Goal: Communication & Community: Answer question/provide support

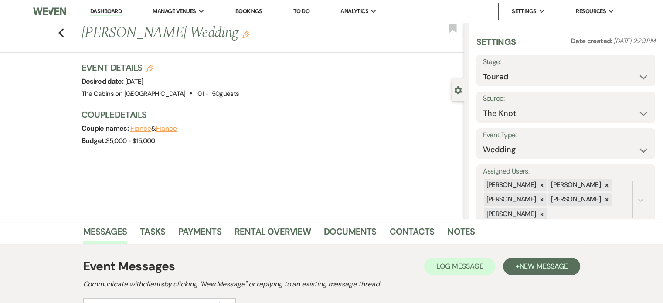
click at [118, 10] on link "Dashboard" at bounding box center [105, 11] width 31 height 8
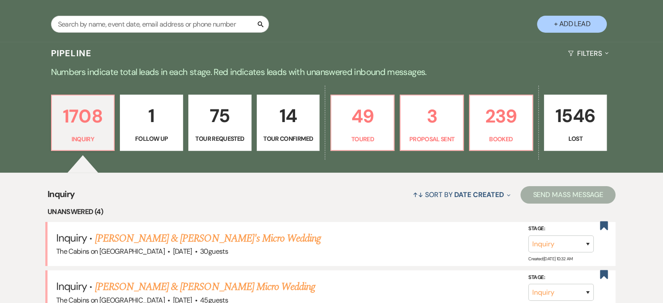
scroll to position [166, 0]
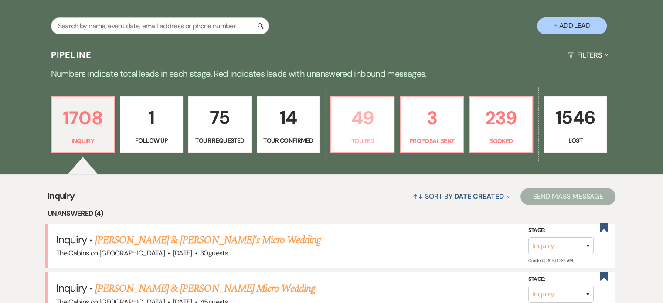
click at [362, 133] on p "49" at bounding box center [363, 117] width 52 height 29
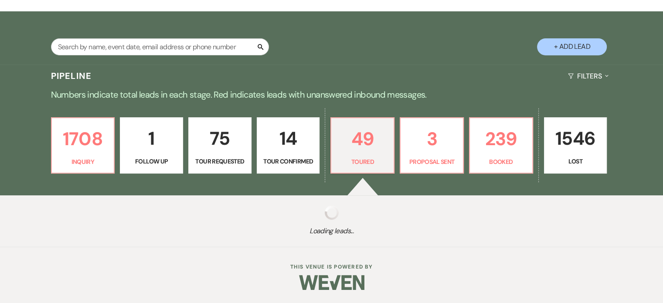
select select "5"
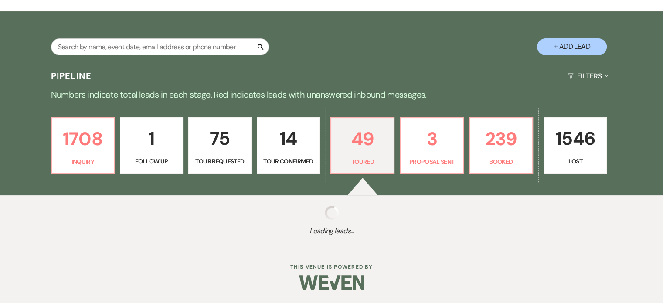
select select "5"
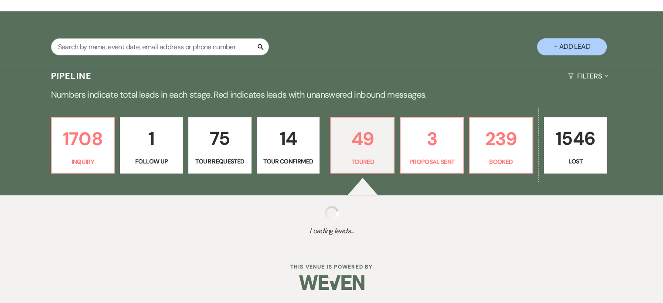
select select "5"
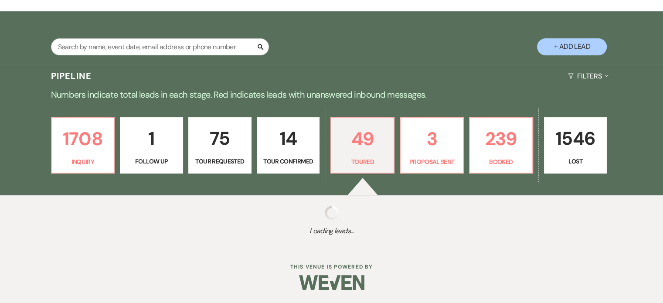
select select "5"
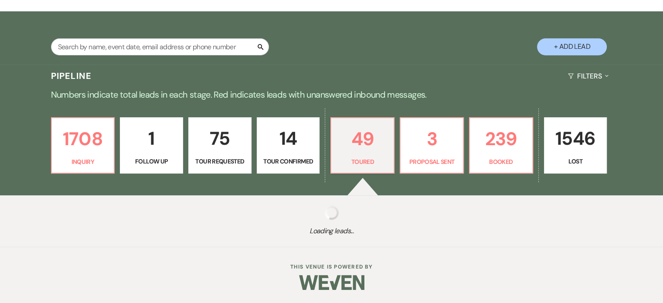
select select "5"
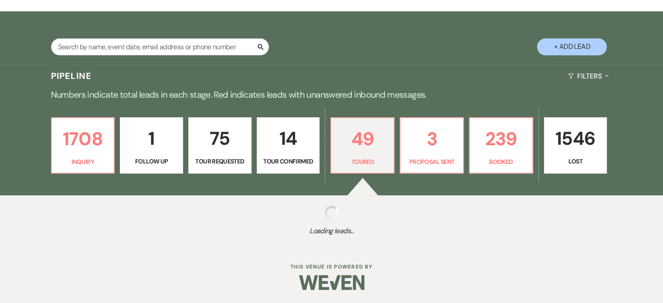
select select "5"
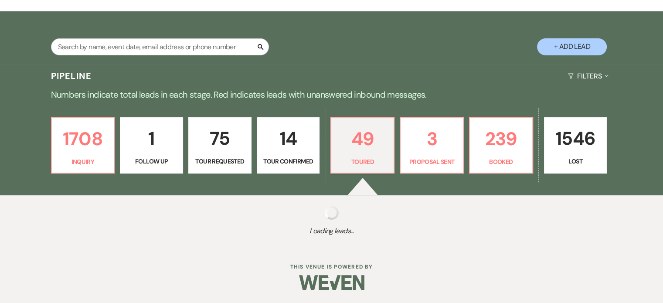
select select "5"
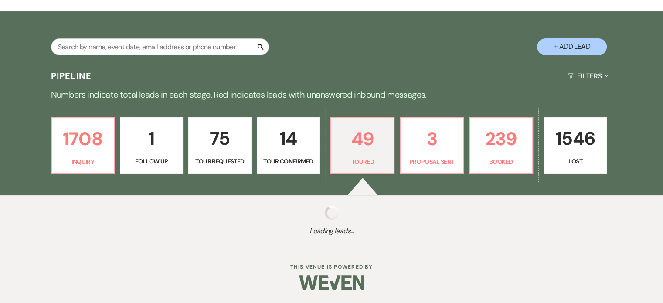
select select "5"
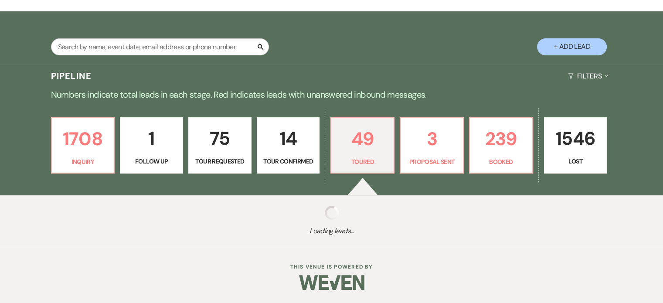
select select "5"
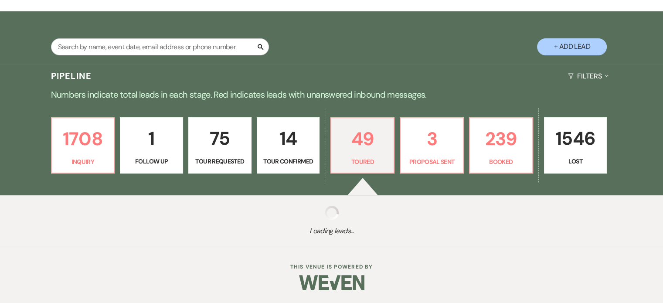
select select "5"
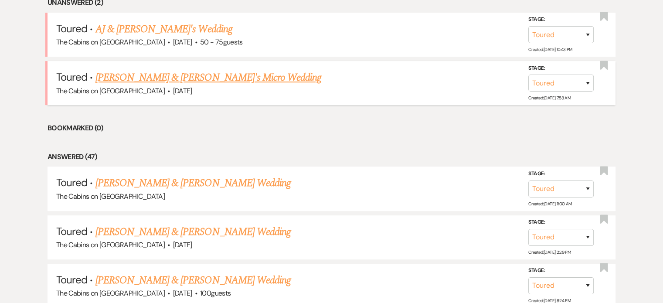
scroll to position [384, 0]
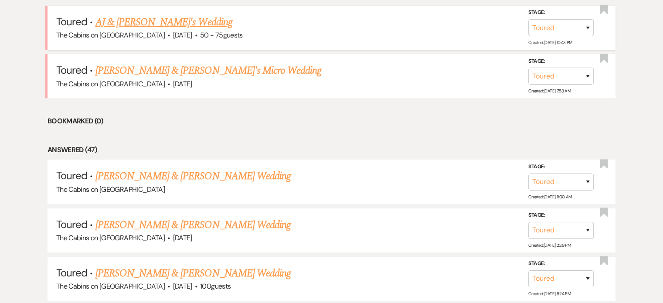
click at [127, 30] on link "AJ & [PERSON_NAME]'s Wedding" at bounding box center [163, 22] width 137 height 16
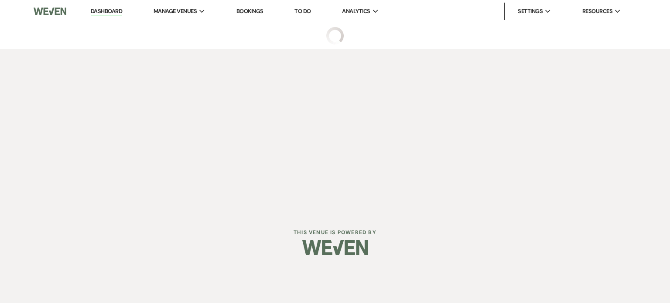
select select "5"
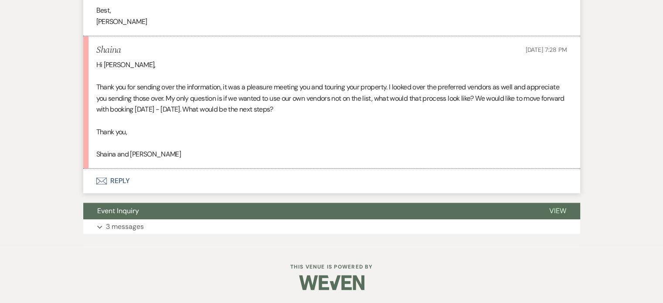
scroll to position [872, 0]
click at [151, 170] on button "Envelope Reply" at bounding box center [331, 181] width 497 height 24
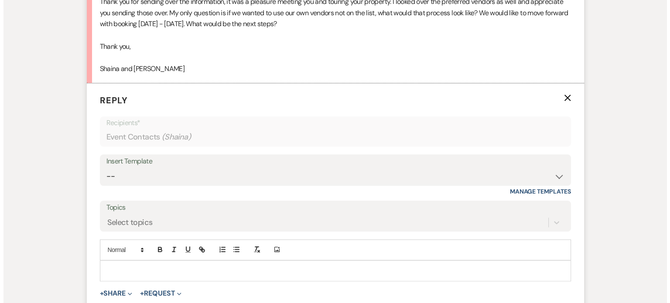
scroll to position [1029, 0]
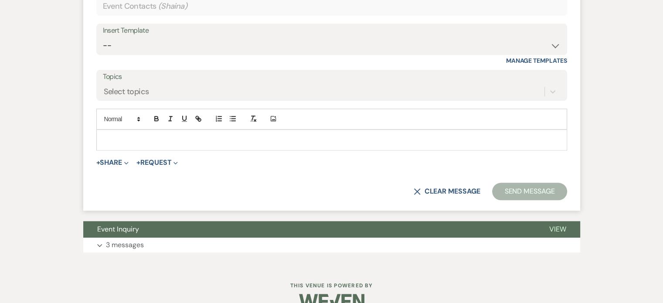
click at [149, 150] on div at bounding box center [332, 140] width 470 height 20
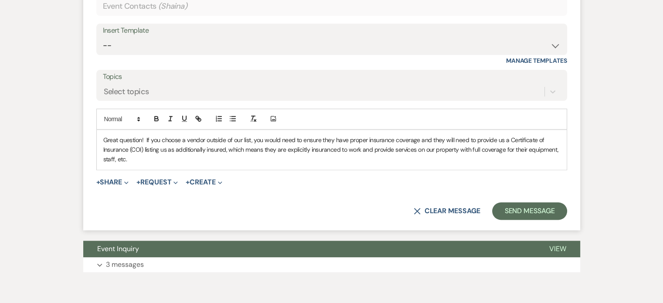
drag, startPoint x: 399, startPoint y: 225, endPoint x: 415, endPoint y: 225, distance: 15.7
click at [399, 164] on p "Great question! If you choose a vendor outside of our list, you would need to e…" at bounding box center [331, 149] width 457 height 29
click at [415, 164] on p "Great question! If you choose a vendor outside of our list, you would need to e…" at bounding box center [331, 149] width 457 height 29
drag, startPoint x: 379, startPoint y: 223, endPoint x: 399, endPoint y: 225, distance: 20.6
click at [399, 164] on p "Great question! If you choose a vendor outside of our list, you would need to e…" at bounding box center [331, 149] width 457 height 29
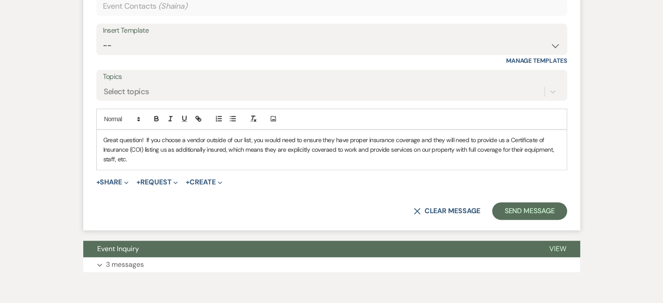
click at [397, 164] on p "Great question! If you choose a vendor outside of our list, you would need to e…" at bounding box center [331, 149] width 457 height 29
drag, startPoint x: 243, startPoint y: 235, endPoint x: 262, endPoint y: 234, distance: 18.3
click at [243, 164] on p "Great question! If you choose a vendor outside of our list, you would need to e…" at bounding box center [331, 149] width 457 height 29
click at [424, 164] on p "Great question! If you choose a vendor outside of our list, you would need to e…" at bounding box center [331, 149] width 457 height 29
click at [129, 186] on button "+ Share Expand" at bounding box center [112, 182] width 33 height 7
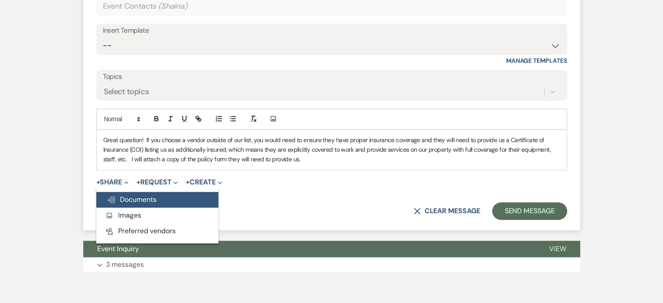
click at [157, 204] on span "Doc Upload Documents" at bounding box center [132, 199] width 50 height 9
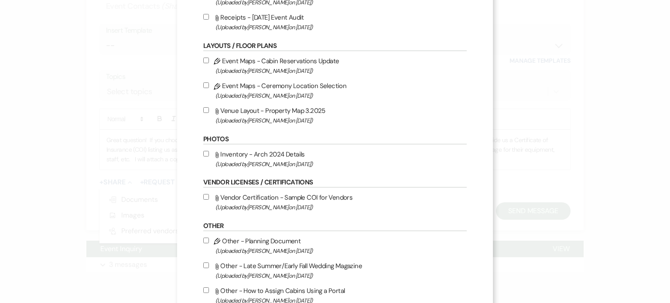
scroll to position [349, 0]
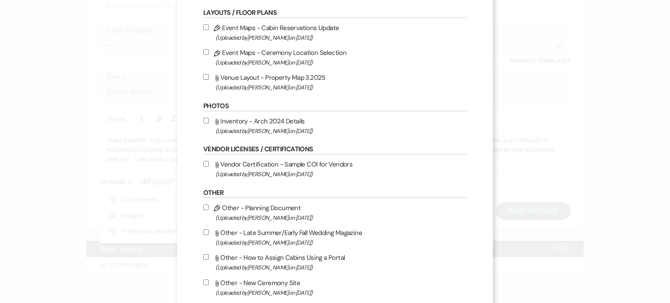
click at [204, 167] on input "Attach File Vendor Certification - Sample COI for Vendors (Uploaded by [PERSON_…" at bounding box center [206, 164] width 6 height 6
checkbox input "true"
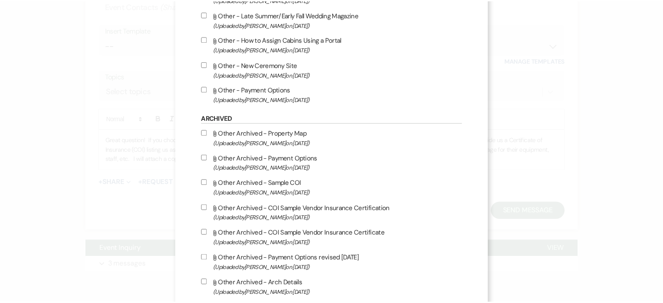
scroll to position [677, 0]
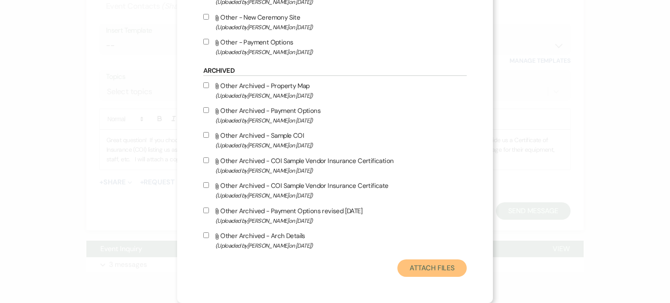
click at [414, 265] on button "Attach Files" at bounding box center [431, 267] width 69 height 17
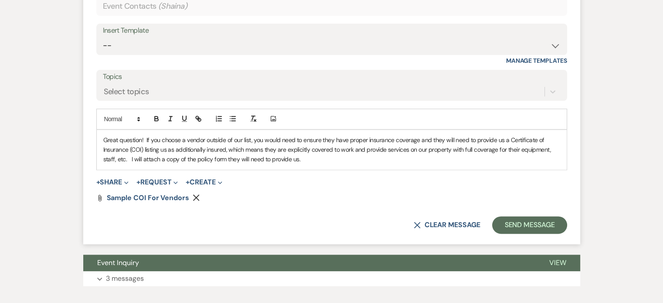
click at [427, 164] on p "Great question! If you choose a vendor outside of our list, you would need to e…" at bounding box center [331, 149] width 457 height 29
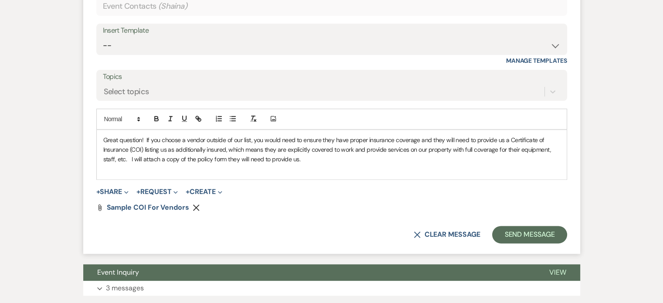
drag, startPoint x: 438, startPoint y: 238, endPoint x: 127, endPoint y: 220, distance: 311.0
click at [127, 180] on div "Great question! If you choose a vendor outside of our list, you would need to e…" at bounding box center [332, 155] width 470 height 50
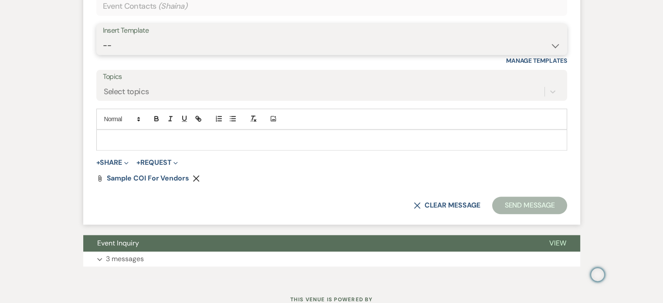
click at [148, 54] on select "-- Initial Inquiry Response Tour Request Response Follow Up Copy of Initial Inq…" at bounding box center [332, 45] width 458 height 17
select select "653"
click at [131, 54] on select "-- Initial Inquiry Response Tour Request Response Follow Up Copy of Initial Inq…" at bounding box center [332, 45] width 458 height 17
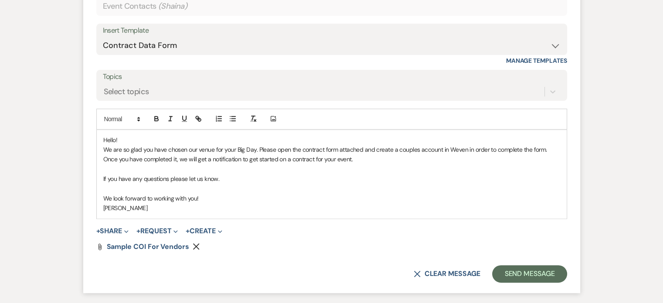
click at [150, 145] on p "Hello!" at bounding box center [331, 140] width 457 height 10
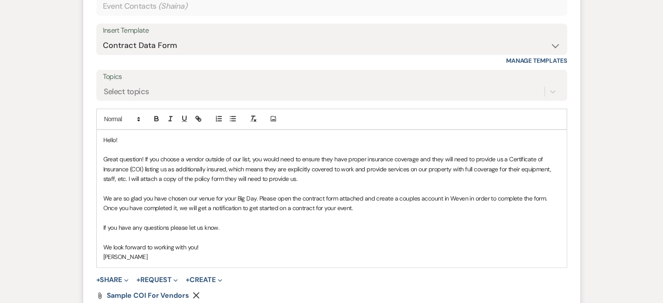
click at [286, 213] on p "We are so glad you have chosen our venue for your Big Day. Please open the cont…" at bounding box center [331, 204] width 457 height 20
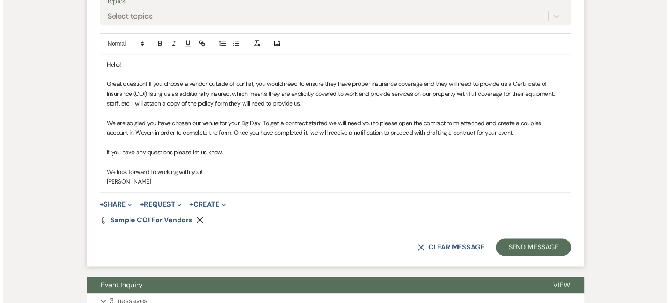
scroll to position [1203, 0]
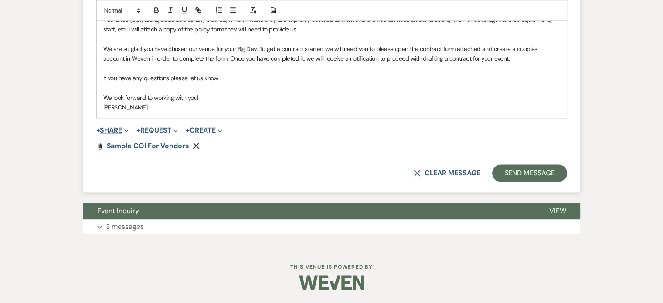
click at [129, 134] on button "+ Share Expand" at bounding box center [112, 130] width 33 height 7
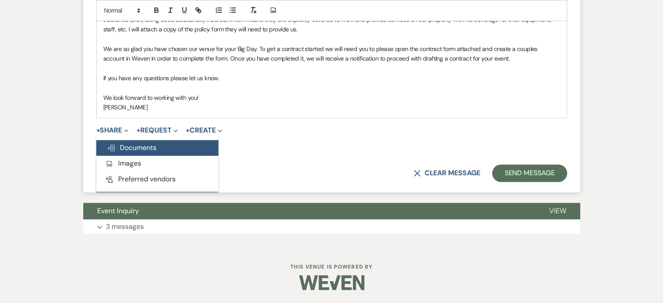
click at [157, 152] on span "Doc Upload Documents" at bounding box center [132, 147] width 50 height 9
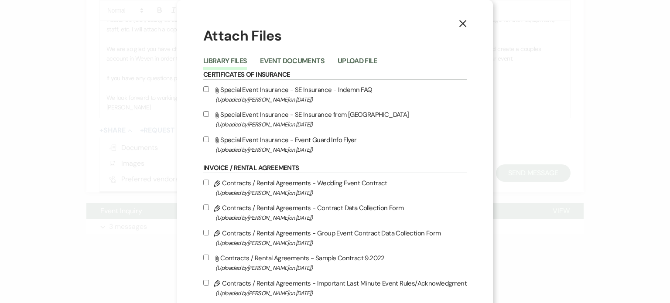
click at [207, 210] on input "Pencil Contracts / Rental Agreements - Contract Data Collection Form (Uploaded …" at bounding box center [206, 207] width 6 height 6
checkbox input "true"
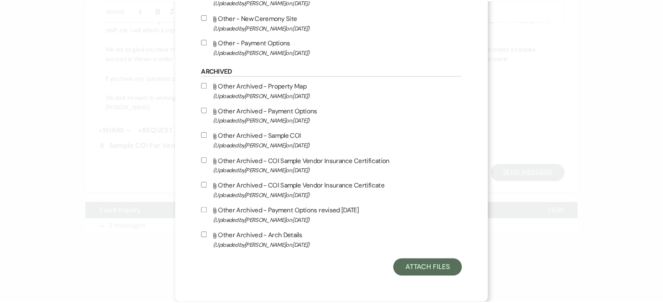
scroll to position [677, 0]
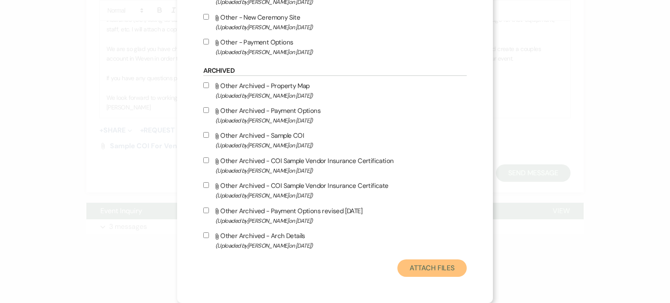
click at [413, 267] on button "Attach Files" at bounding box center [431, 267] width 69 height 17
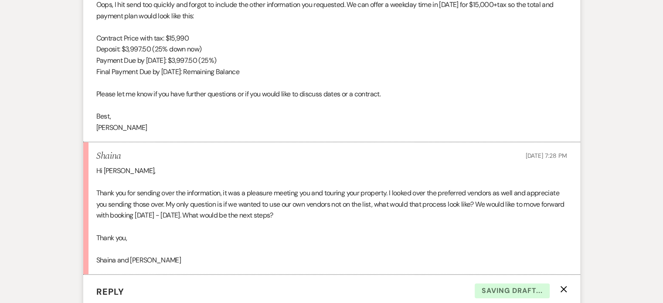
scroll to position [680, 0]
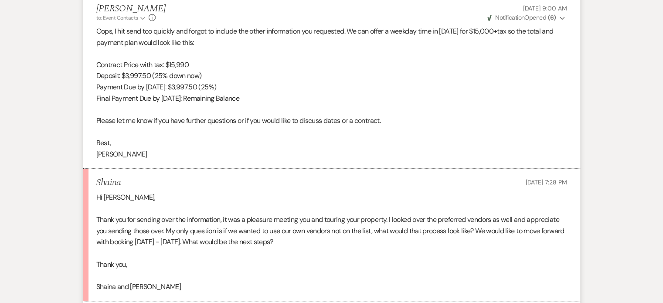
drag, startPoint x: 125, startPoint y: 109, endPoint x: 289, endPoint y: 141, distance: 166.5
click at [289, 141] on div "Oops, I hit send too quickly and forgot to include the other information you re…" at bounding box center [331, 93] width 471 height 134
copy div "Contract Price with tax: $15,990 Deposit: $3,997.50 (25% down now) Payment Due …"
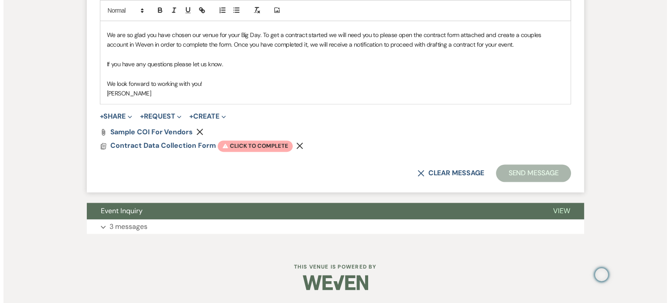
scroll to position [1305, 0]
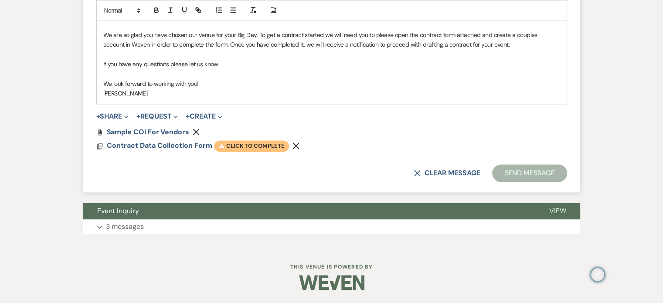
click at [289, 140] on span "Warning Click to complete" at bounding box center [251, 145] width 75 height 11
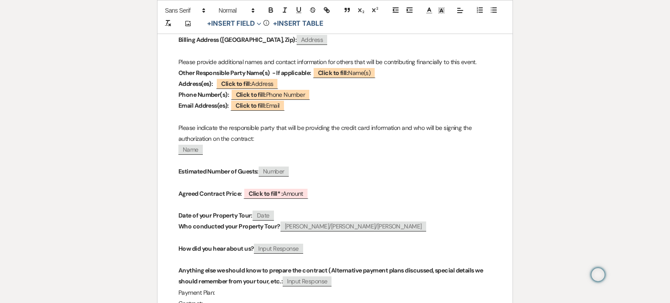
scroll to position [349, 0]
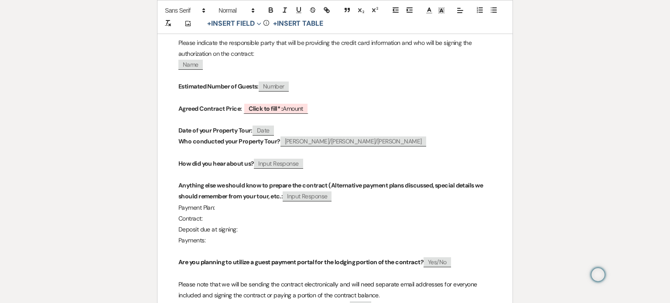
click at [320, 114] on p "Agreed Contract Price: ﻿ Click to fill* : Amount ﻿" at bounding box center [334, 108] width 313 height 11
drag, startPoint x: 178, startPoint y: 219, endPoint x: 211, endPoint y: 254, distance: 47.5
click at [211, 258] on div "Contract Form Event Date: ﻿ [DATE] ﻿ Reservation Dates(Exclusive Use of Propert…" at bounding box center [334, 68] width 355 height 571
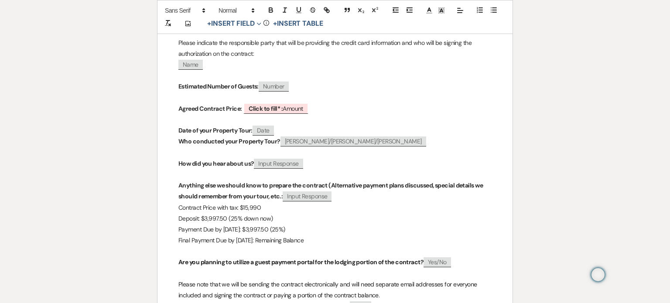
click at [182, 180] on p at bounding box center [334, 174] width 313 height 11
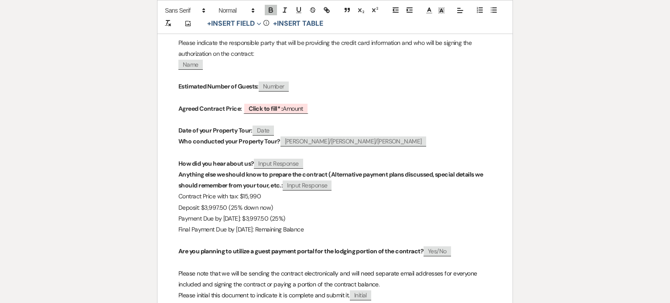
click at [183, 158] on p at bounding box center [334, 152] width 313 height 11
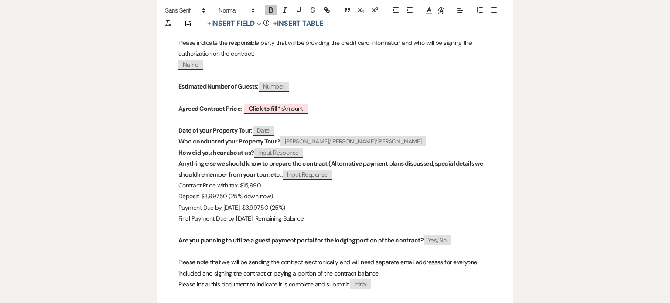
click at [185, 125] on p at bounding box center [334, 119] width 313 height 11
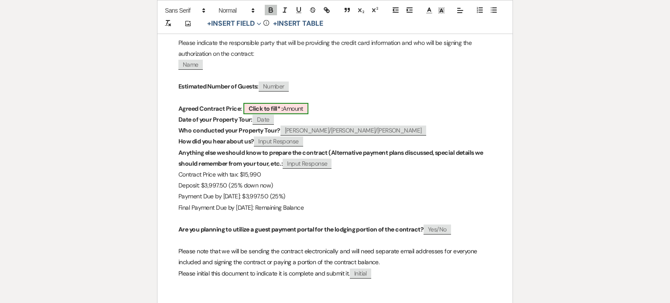
click at [269, 112] on b "Click to fill* :" at bounding box center [266, 109] width 34 height 8
select select "owner"
select select "Amount"
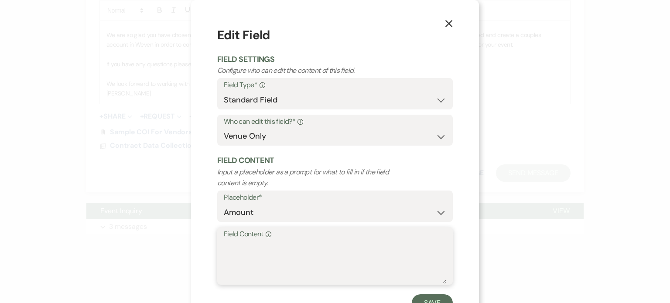
click at [236, 272] on textarea "Field Content Info" at bounding box center [335, 262] width 222 height 44
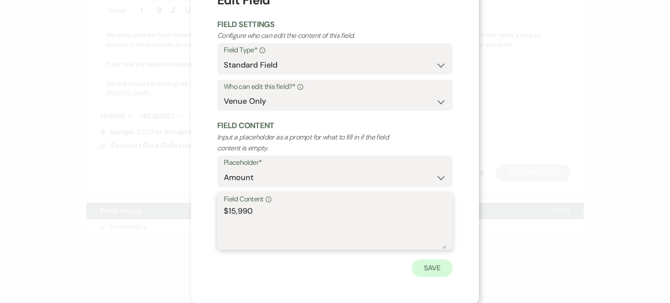
type textarea "$15,990"
click at [438, 266] on button "Save" at bounding box center [432, 267] width 41 height 17
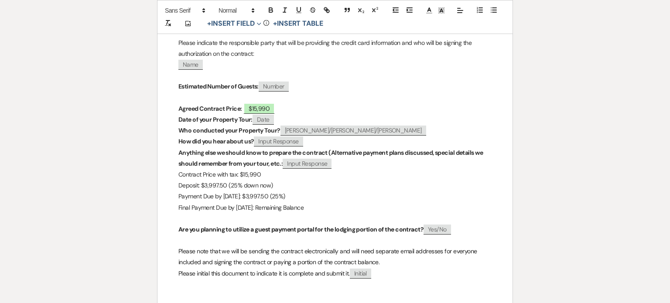
click at [195, 103] on p at bounding box center [334, 97] width 313 height 11
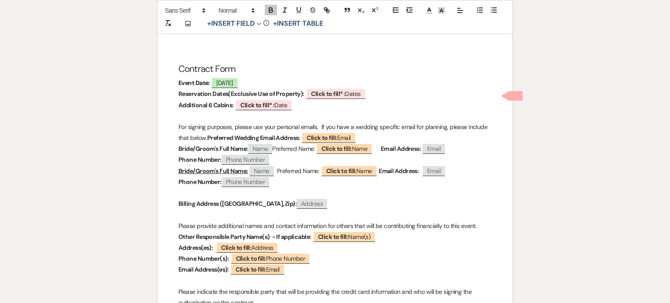
scroll to position [87, 0]
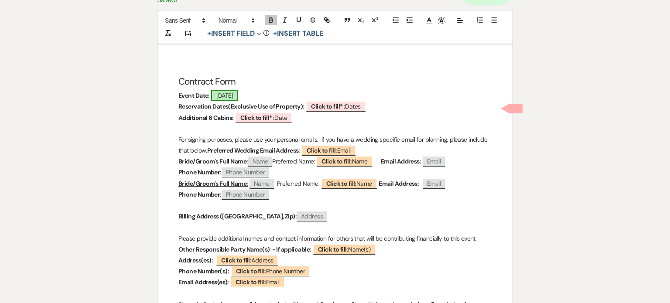
click at [223, 101] on span "[DATE]" at bounding box center [224, 95] width 27 height 11
select select "smartCustomField"
select select "owner"
select select "{{eventDate}}"
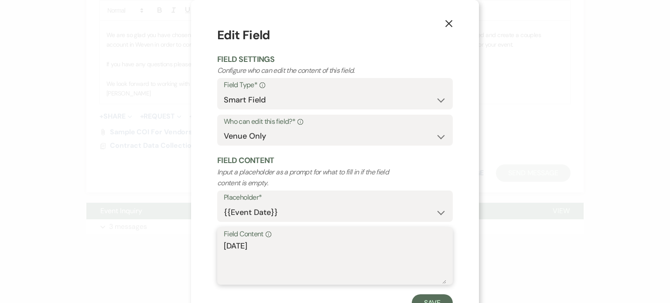
click at [235, 273] on textarea "[DATE]" at bounding box center [335, 262] width 222 height 44
drag, startPoint x: 261, startPoint y: 271, endPoint x: 129, endPoint y: 274, distance: 131.3
click at [129, 276] on div "X Edit Field Field Settings Configure who can edit the content of this field. F…" at bounding box center [335, 151] width 670 height 303
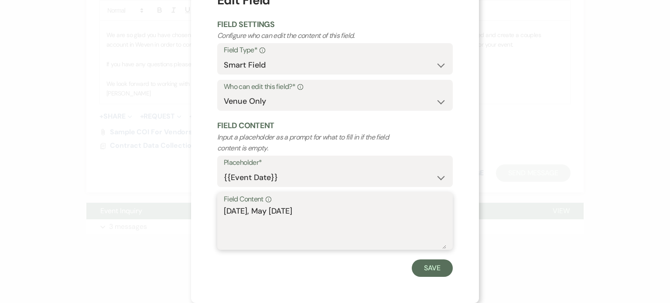
scroll to position [59, 0]
click at [258, 211] on textarea "[DATE], May [DATE]" at bounding box center [335, 227] width 222 height 44
type textarea "[DATE]"
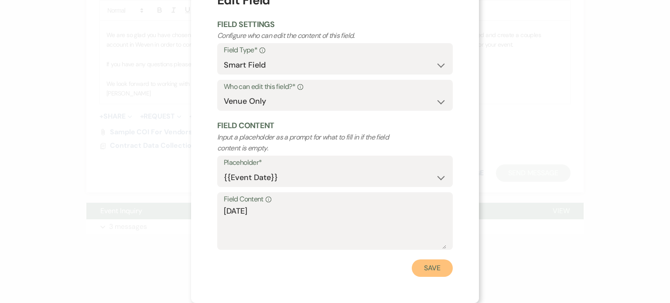
click at [447, 266] on button "Save" at bounding box center [432, 267] width 41 height 17
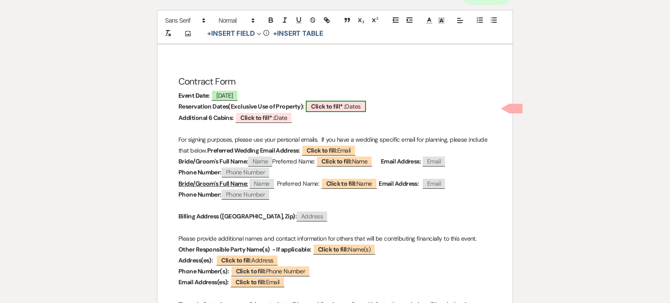
click at [335, 110] on b "Click to fill* :" at bounding box center [328, 106] width 34 height 8
select select "owner"
select select "custom_placeholder"
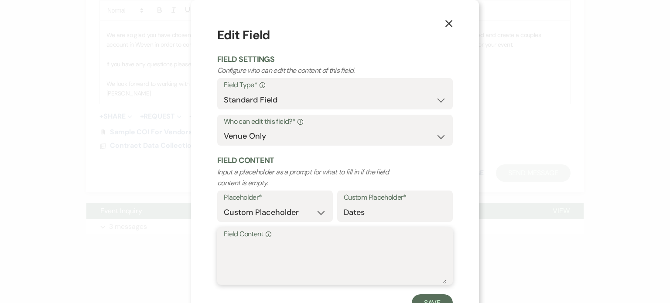
click at [224, 283] on textarea "Field Content Info" at bounding box center [335, 262] width 222 height 44
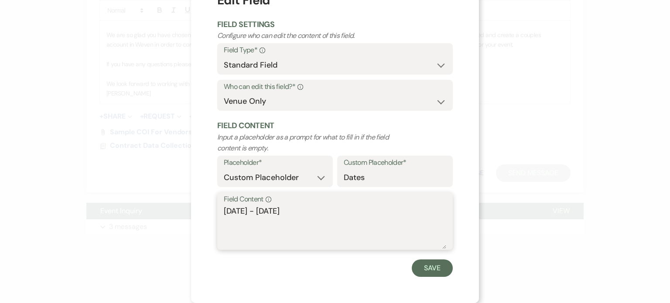
click at [305, 230] on textarea "[DATE] - [DATE]" at bounding box center [335, 227] width 222 height 44
type textarea "[DATE] - [DATE]"
click at [453, 277] on button "Save" at bounding box center [432, 267] width 41 height 17
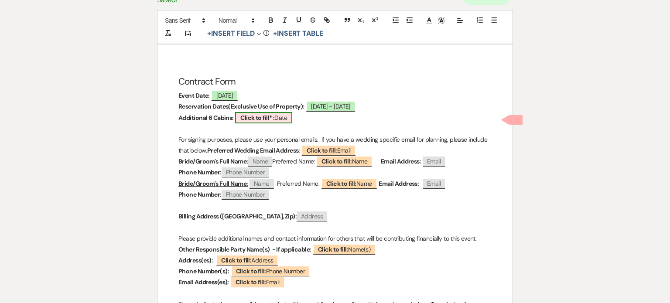
click at [268, 122] on b "Click to fill* :" at bounding box center [257, 118] width 34 height 8
select select "owner"
select select "Date"
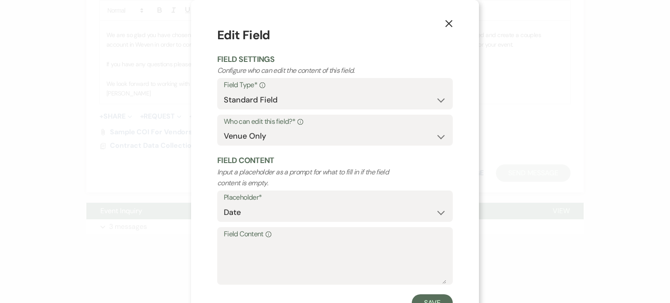
click at [453, 27] on icon "X" at bounding box center [449, 24] width 8 height 8
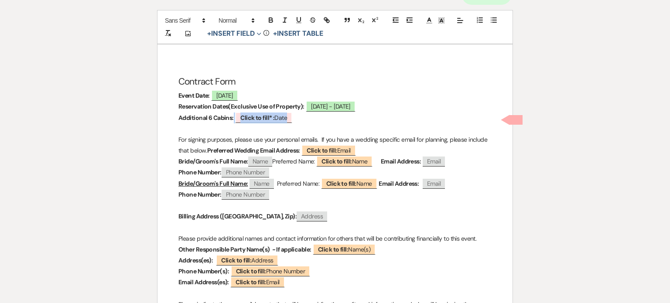
drag, startPoint x: 318, startPoint y: 134, endPoint x: 170, endPoint y: 133, distance: 147.8
click at [168, 134] on div "Contract Form Event Date: [DATE] Reservation Dates(Exclusive Use of Property): …" at bounding box center [334, 307] width 355 height 527
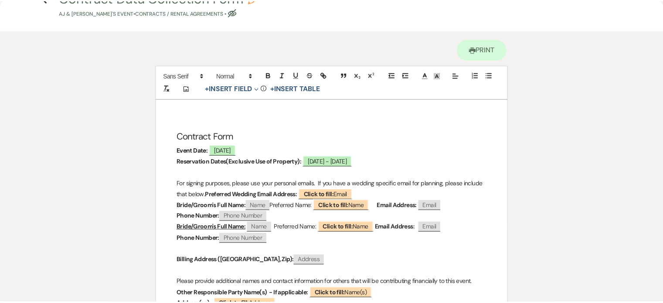
scroll to position [0, 0]
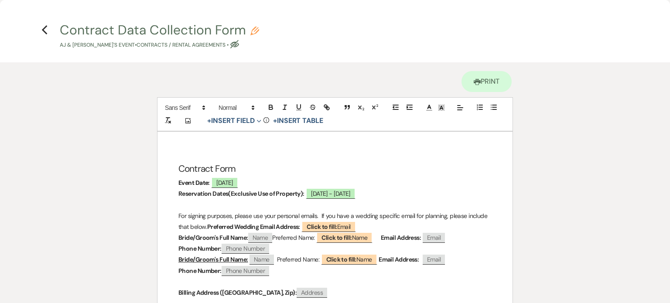
click at [44, 31] on icon "Previous" at bounding box center [44, 30] width 7 height 10
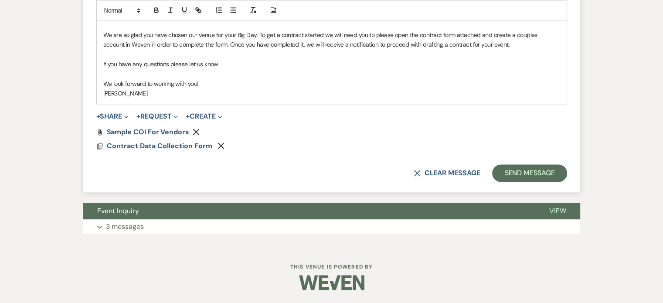
scroll to position [1305, 0]
click at [497, 164] on button "Send Message" at bounding box center [529, 172] width 75 height 17
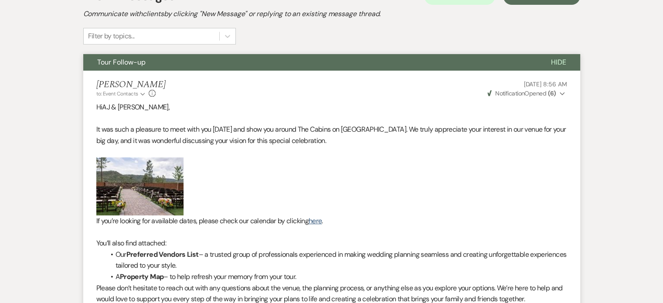
scroll to position [0, 0]
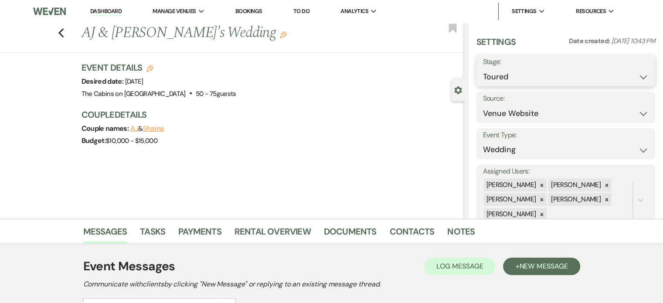
click at [483, 85] on select "Inquiry Follow Up Tour Requested Tour Confirmed Toured Proposal Sent Booked Lost" at bounding box center [566, 76] width 166 height 17
select select "6"
click at [483, 74] on select "Inquiry Follow Up Tour Requested Tour Confirmed Toured Proposal Sent Booked Lost" at bounding box center [566, 76] width 166 height 17
click at [630, 70] on button "Save" at bounding box center [636, 70] width 37 height 17
click at [114, 10] on link "Dashboard" at bounding box center [105, 11] width 31 height 8
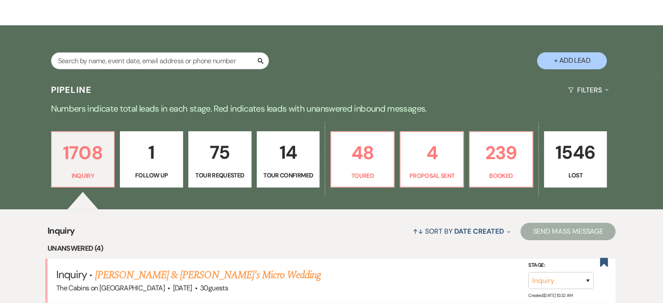
scroll to position [262, 0]
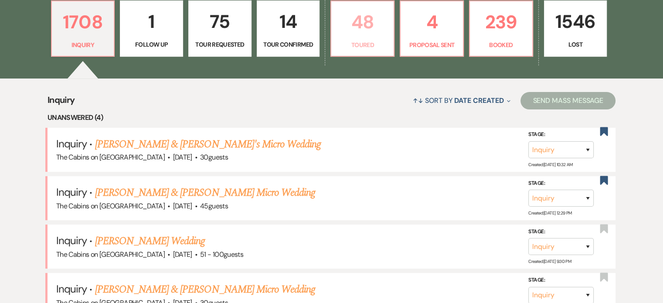
click at [361, 37] on p "48" at bounding box center [363, 21] width 52 height 29
select select "5"
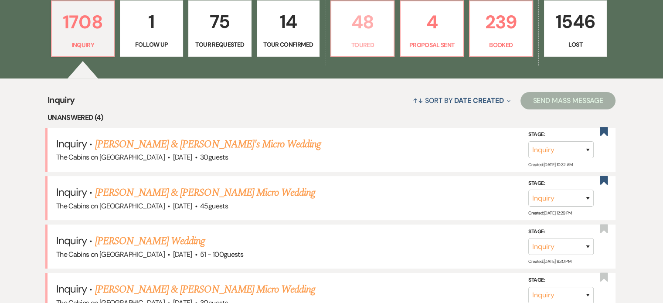
select select "5"
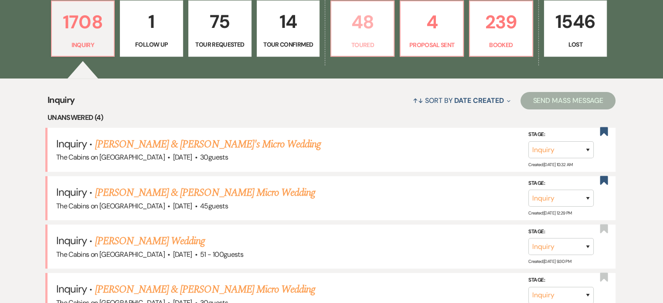
select select "5"
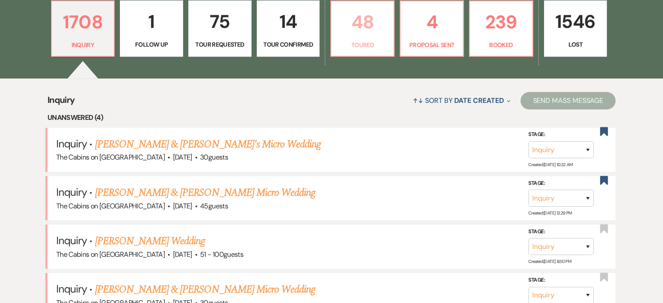
select select "5"
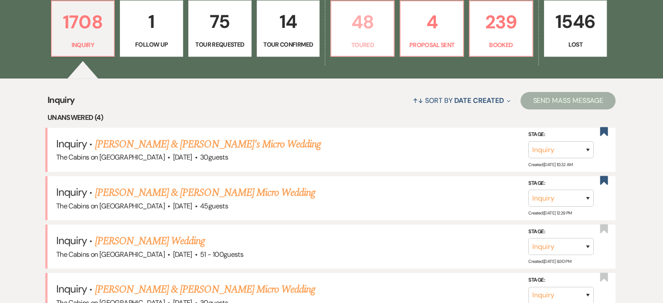
select select "5"
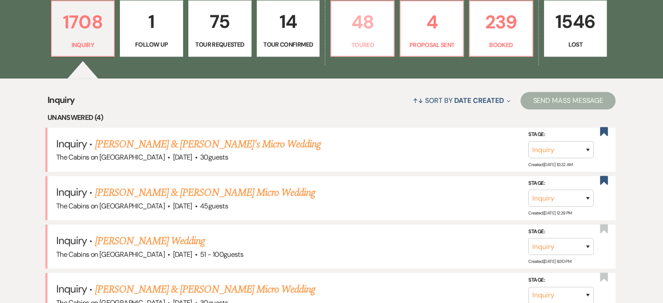
select select "5"
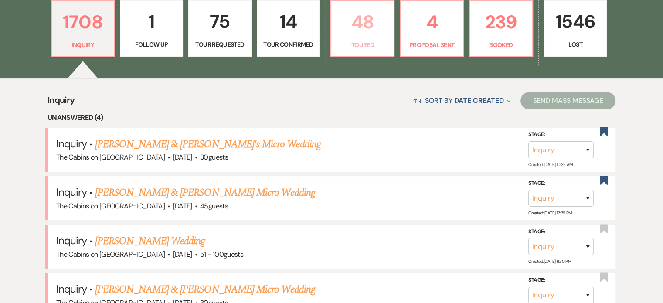
select select "5"
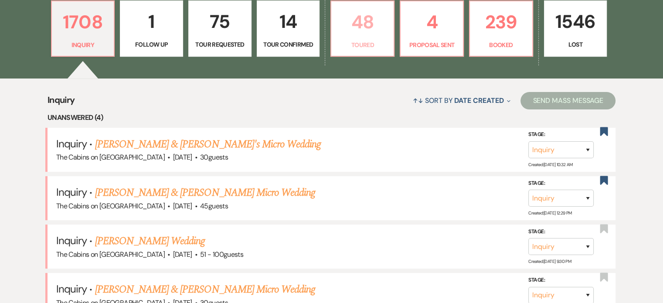
select select "5"
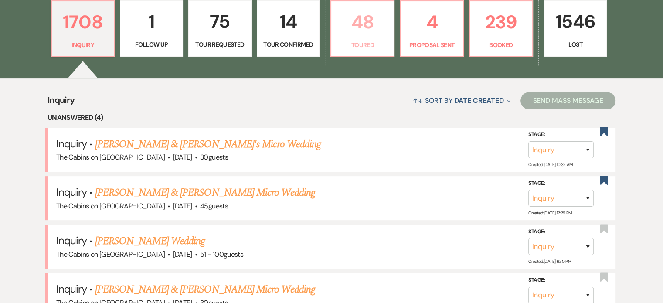
select select "5"
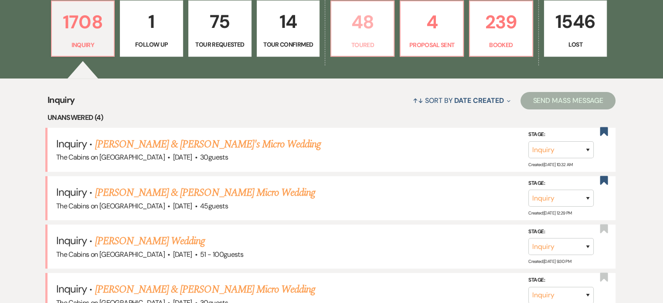
select select "5"
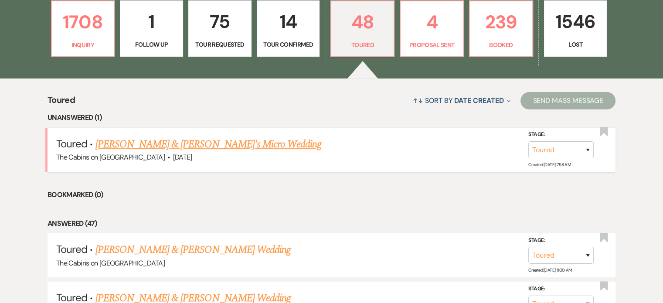
click at [175, 152] on link "[PERSON_NAME] & [PERSON_NAME]'s Micro Wedding" at bounding box center [208, 144] width 226 height 16
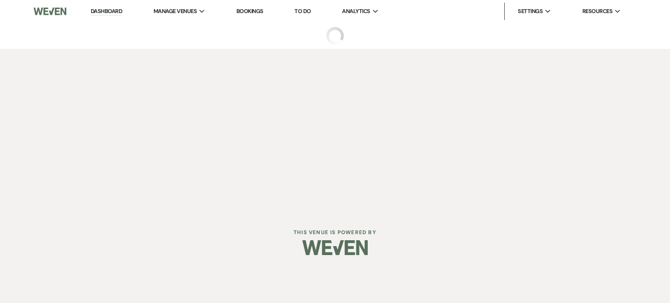
select select "5"
select select "16"
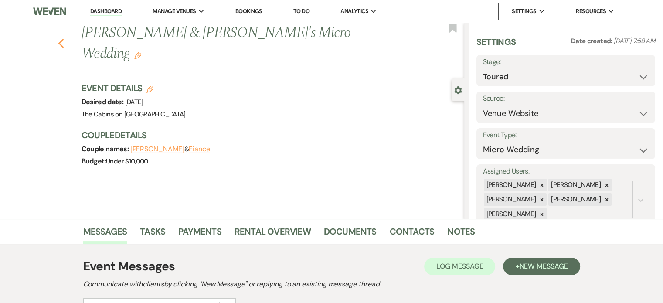
click at [64, 48] on use "button" at bounding box center [61, 44] width 6 height 10
select select "5"
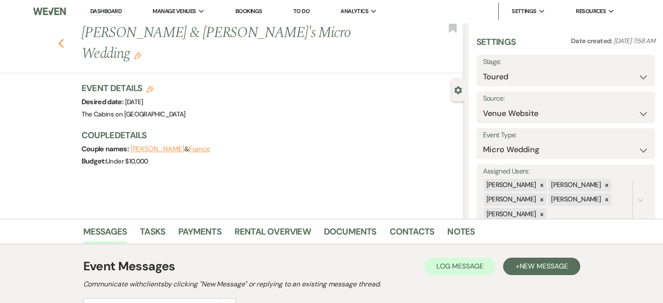
select select "5"
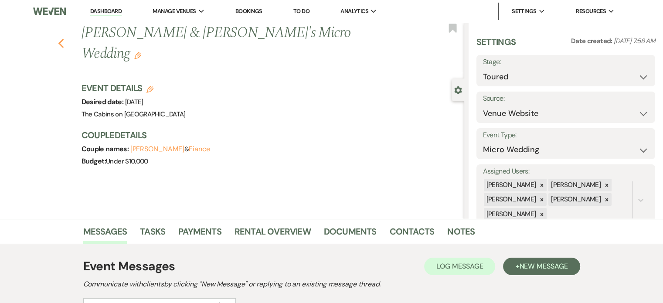
select select "5"
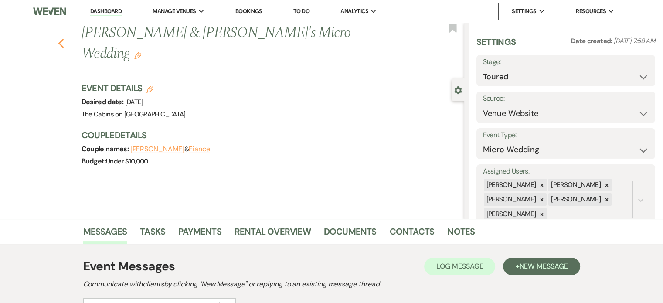
select select "5"
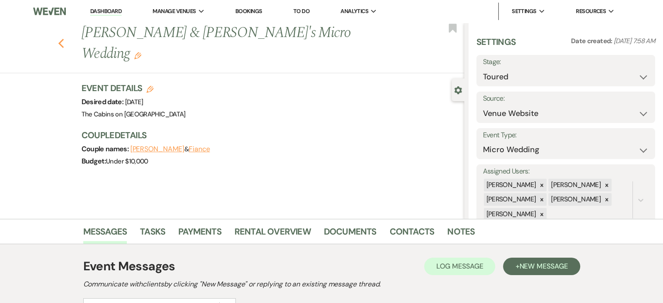
select select "5"
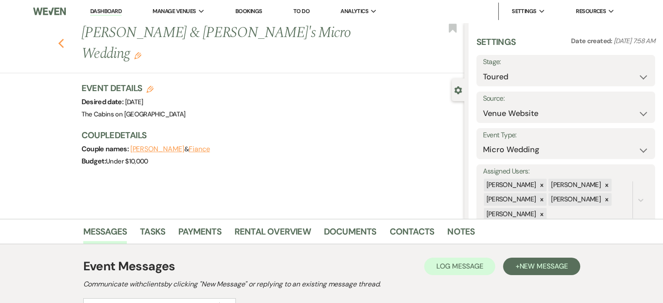
select select "5"
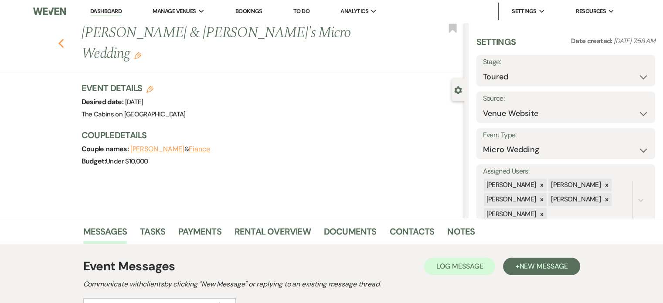
select select "5"
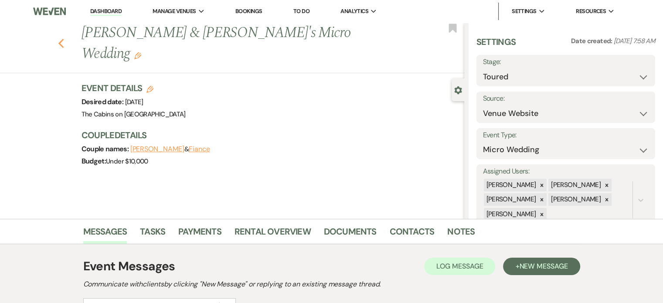
select select "5"
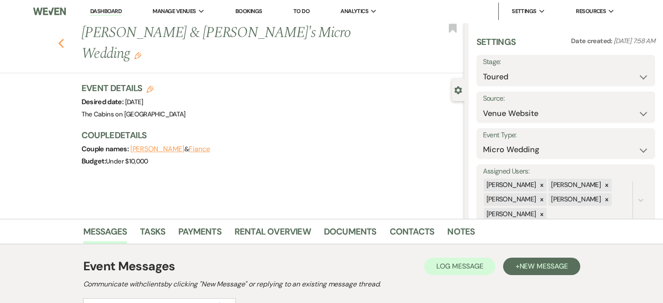
select select "5"
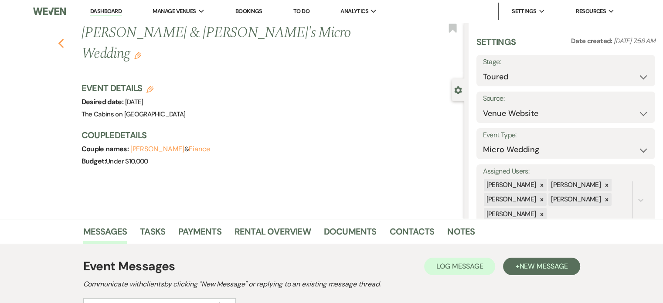
select select "5"
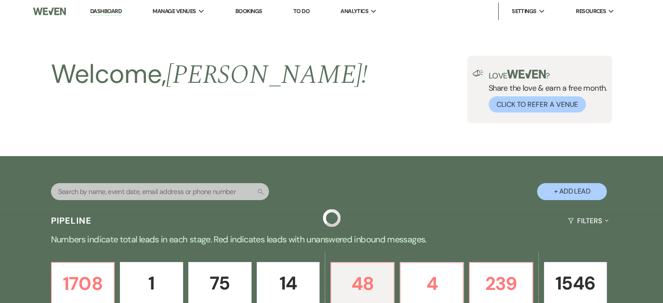
scroll to position [262, 0]
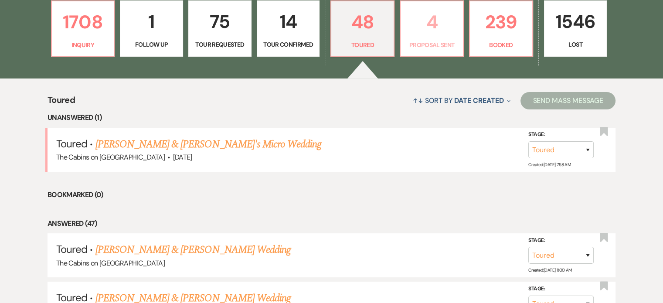
click at [439, 37] on p "4" at bounding box center [432, 21] width 52 height 29
select select "6"
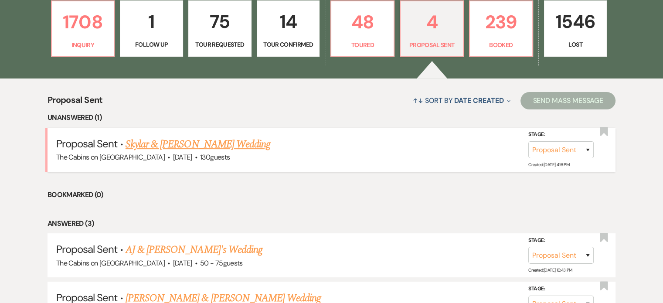
click at [224, 152] on link "Skylar & [PERSON_NAME] Wedding" at bounding box center [198, 144] width 145 height 16
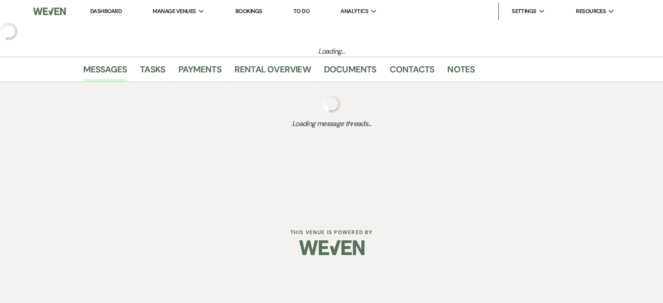
select select "6"
select select "5"
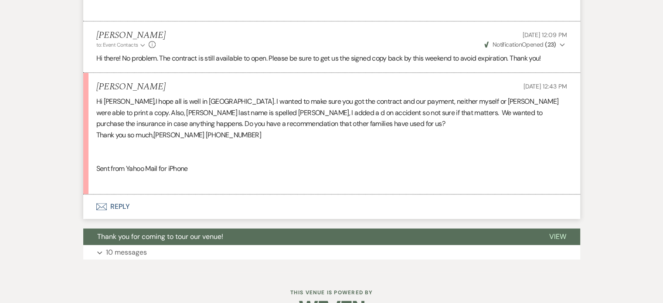
scroll to position [523, 0]
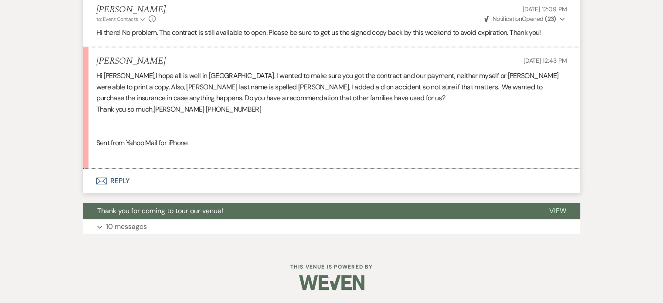
click at [146, 193] on button "Envelope Reply" at bounding box center [331, 181] width 497 height 24
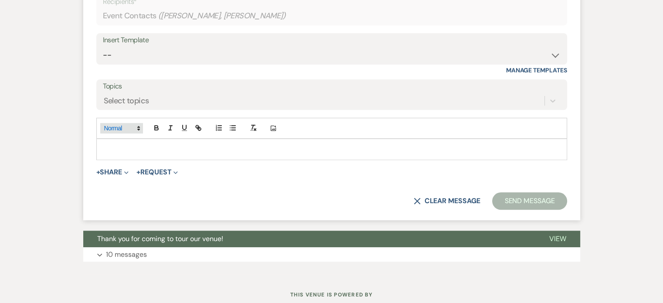
scroll to position [714, 0]
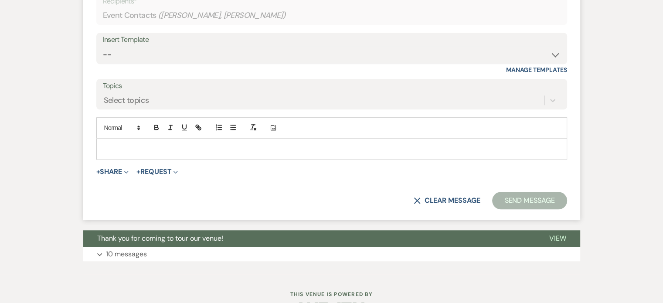
click at [150, 153] on p at bounding box center [331, 149] width 457 height 10
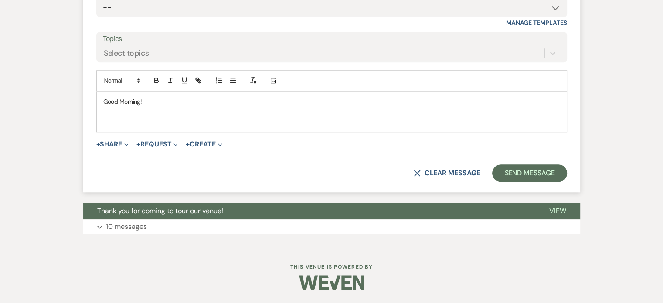
scroll to position [801, 0]
click at [129, 148] on button "+ Share Expand" at bounding box center [112, 144] width 33 height 7
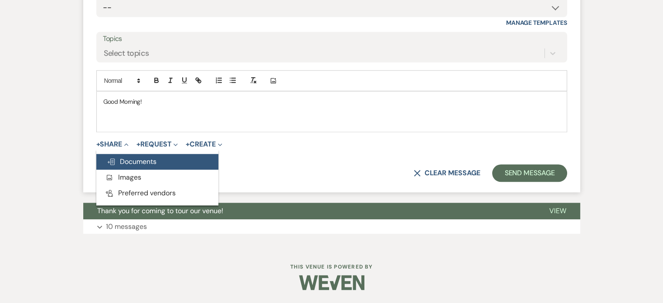
click at [151, 166] on span "Doc Upload Documents" at bounding box center [132, 161] width 50 height 9
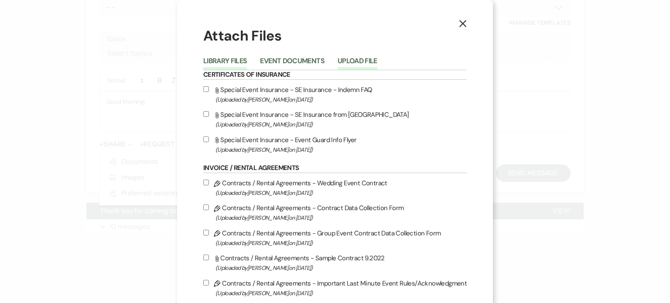
click at [377, 66] on button "Upload File" at bounding box center [357, 64] width 40 height 12
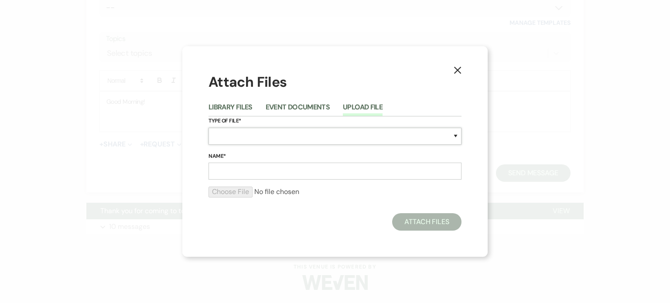
click at [244, 131] on select "Special Event Insurance Vendor Certificate of Insurance Contracts / Rental Agre…" at bounding box center [334, 136] width 253 height 17
select select "10"
click at [208, 128] on select "Special Event Insurance Vendor Certificate of Insurance Contracts / Rental Agre…" at bounding box center [334, 136] width 253 height 17
click at [222, 180] on input "Name*" at bounding box center [334, 171] width 253 height 17
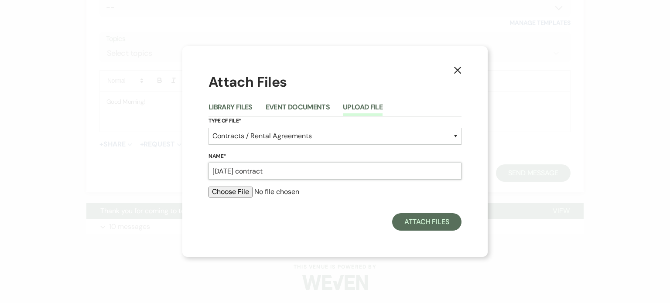
type input "[DATE] contract"
click at [234, 197] on input "file" at bounding box center [334, 192] width 253 height 10
type input "C:\fakepath\[DATE] [PERSON_NAME] Wedding Contract_encrypted_.pdf"
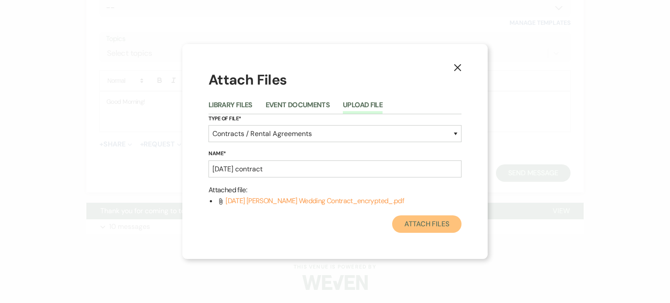
click at [401, 233] on button "Attach Files" at bounding box center [426, 223] width 69 height 17
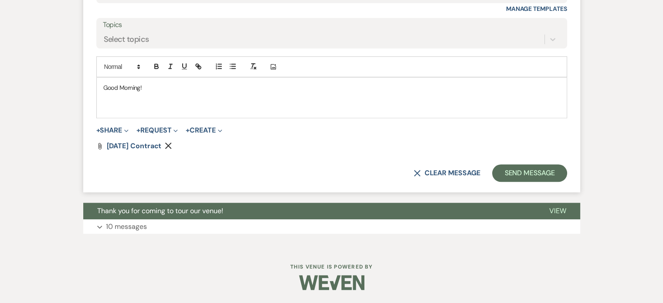
click at [208, 92] on p "Good Morning!" at bounding box center [331, 88] width 457 height 10
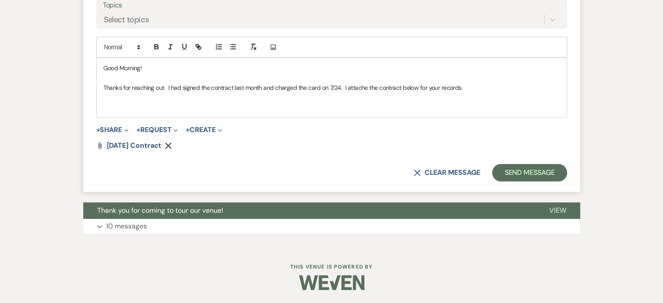
click at [394, 92] on p "Thanks for reaching out. I had signed the contract last month and charged the c…" at bounding box center [331, 88] width 457 height 10
click at [491, 92] on p "Thanks for reaching out. I had signed the contract last month and charged the c…" at bounding box center [331, 88] width 457 height 10
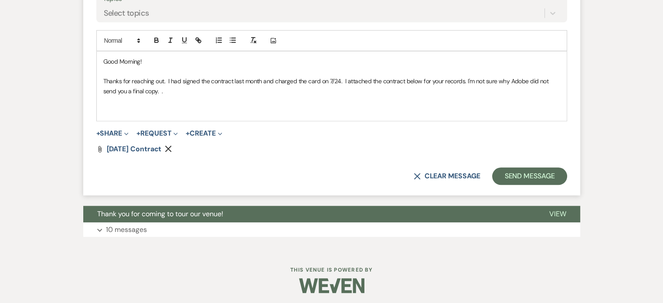
click at [242, 96] on p "Thanks for reaching out. I had signed the contract last month and charged the c…" at bounding box center [331, 86] width 457 height 20
